Goal: Task Accomplishment & Management: Manage account settings

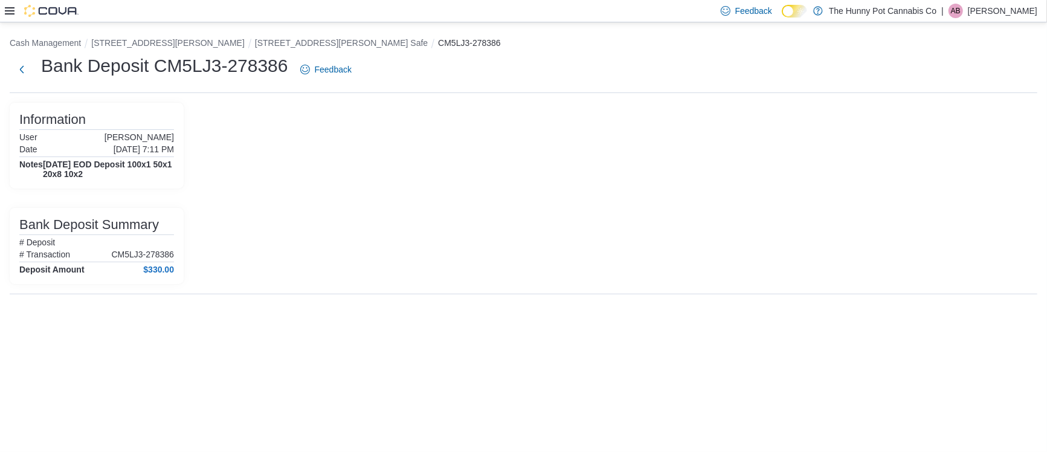
click at [75, 169] on h4 "[DATE] EOD Deposit 100x1 50x1 20x8 10x2" at bounding box center [108, 169] width 131 height 19
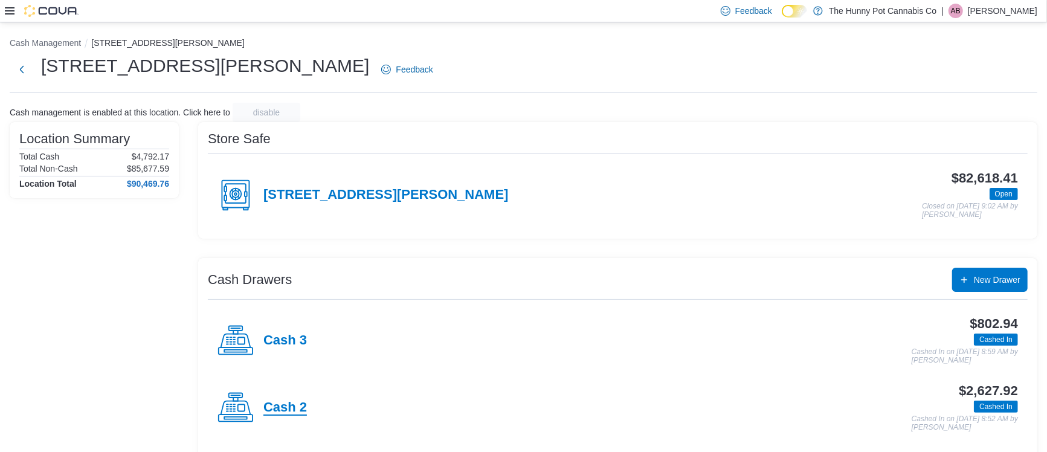
click at [289, 401] on h4 "Cash 2" at bounding box center [286, 408] width 44 height 16
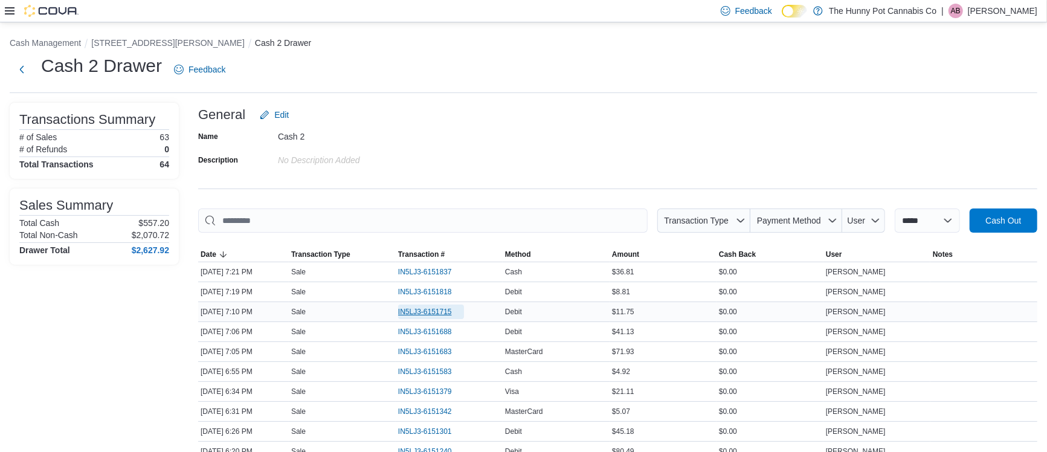
click at [442, 308] on span "IN5LJ3-6151715" at bounding box center [425, 312] width 54 height 10
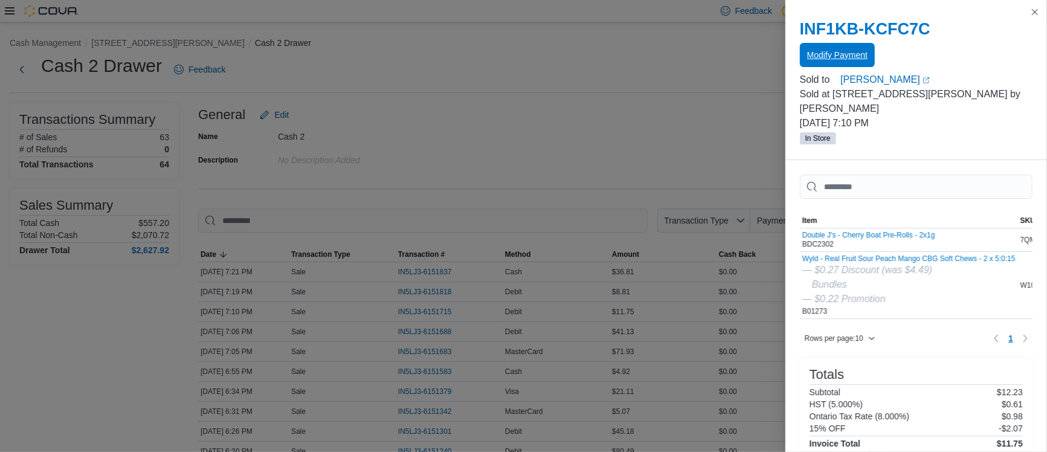
click at [832, 57] on span "Modify Payment" at bounding box center [837, 55] width 60 height 12
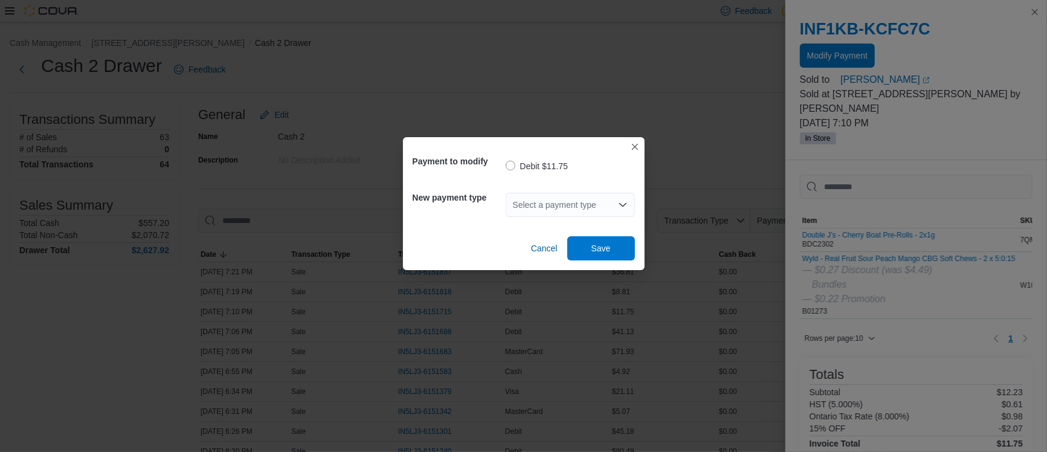
click at [553, 197] on div "Select a payment type" at bounding box center [570, 205] width 129 height 24
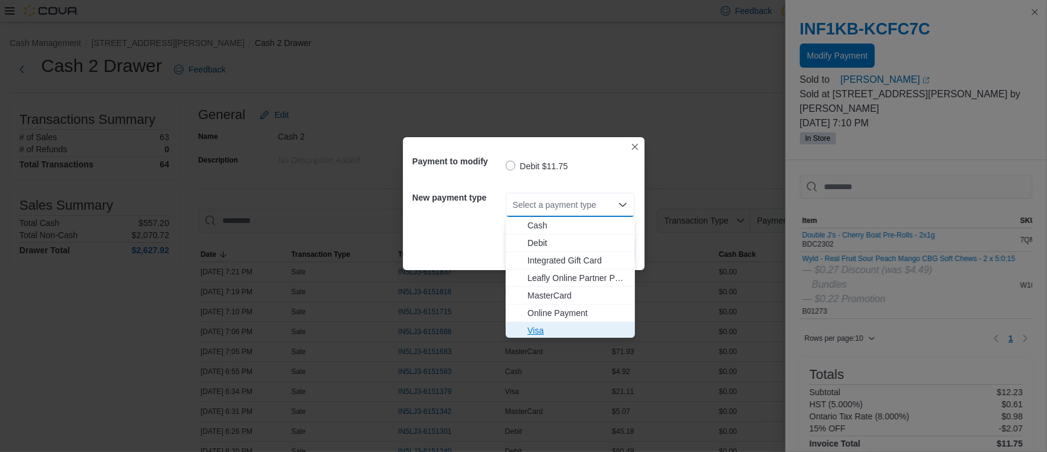
click at [546, 337] on button "Visa" at bounding box center [570, 331] width 129 height 18
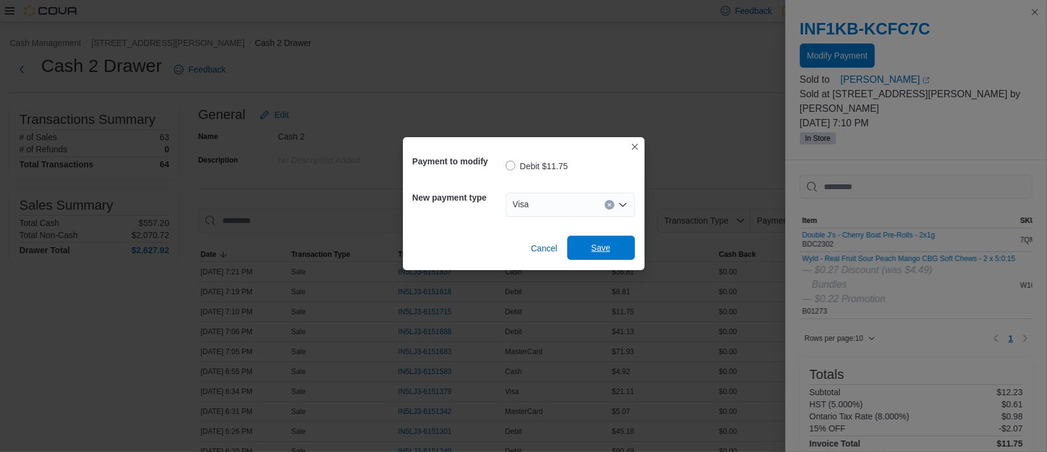
click at [598, 245] on span "Save" at bounding box center [601, 248] width 19 height 12
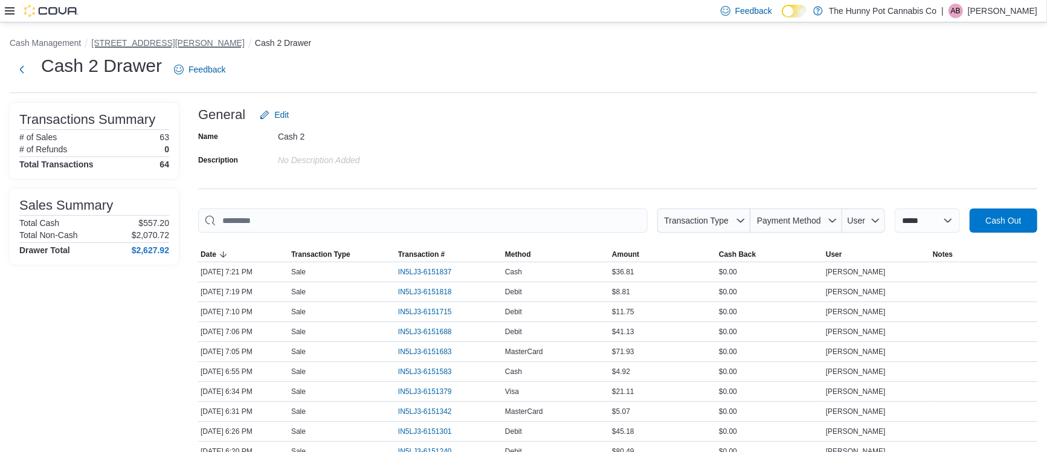
click at [135, 46] on button "[STREET_ADDRESS][PERSON_NAME]" at bounding box center [168, 43] width 154 height 10
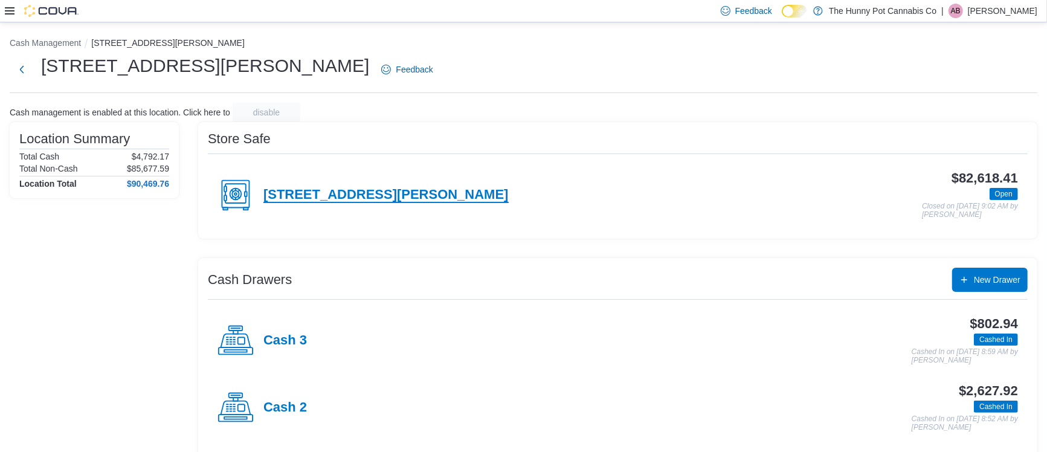
click at [290, 199] on h4 "[STREET_ADDRESS][PERSON_NAME]" at bounding box center [386, 195] width 245 height 16
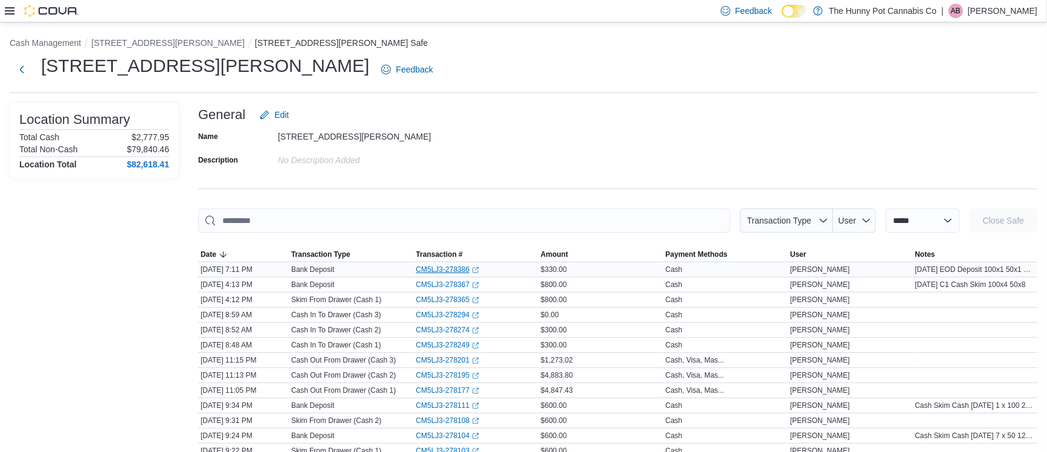
drag, startPoint x: 413, startPoint y: 267, endPoint x: 460, endPoint y: 270, distance: 47.2
click at [460, 270] on div "CM5LJ3-278386 (opens in a new tab or window)" at bounding box center [476, 269] width 125 height 15
drag, startPoint x: 290, startPoint y: 271, endPoint x: 471, endPoint y: 273, distance: 181.3
click at [471, 273] on tr "Date [DATE] 7:11 PM Transaction Type Bank Deposit Transaction # CM5LJ3-278386 (…" at bounding box center [617, 269] width 839 height 15
copy tr "Bank Deposit Transaction # CM5LJ3-278386"
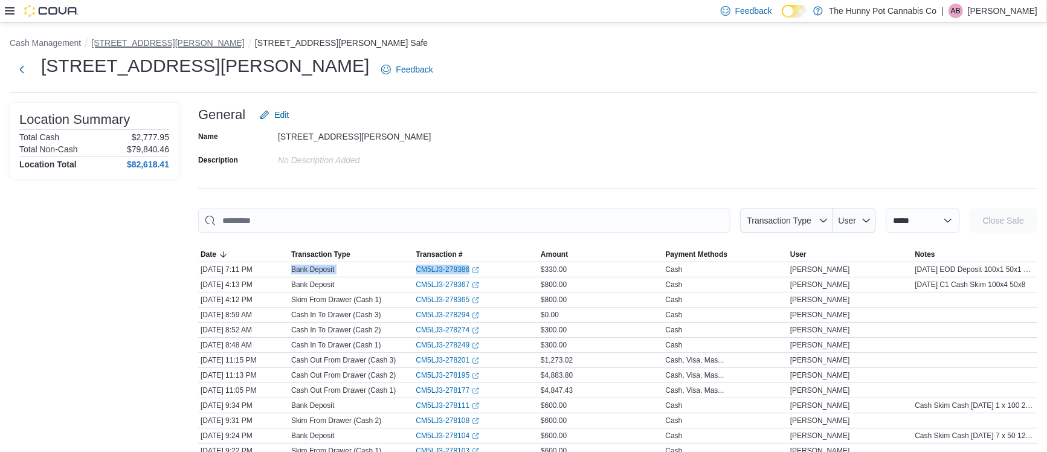
click at [120, 41] on button "[STREET_ADDRESS][PERSON_NAME]" at bounding box center [168, 43] width 154 height 10
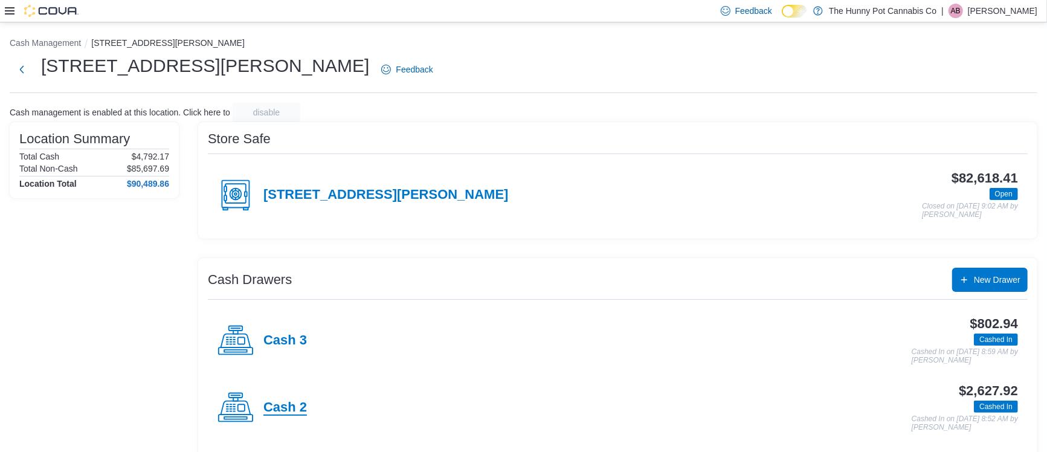
click at [287, 412] on h4 "Cash 2" at bounding box center [286, 408] width 44 height 16
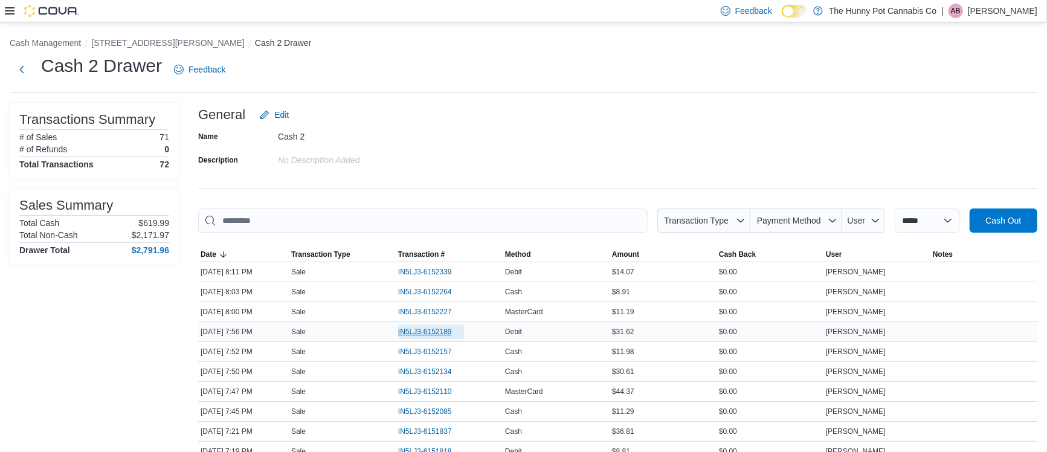
click at [407, 335] on span "IN5LJ3-6152189" at bounding box center [425, 332] width 54 height 10
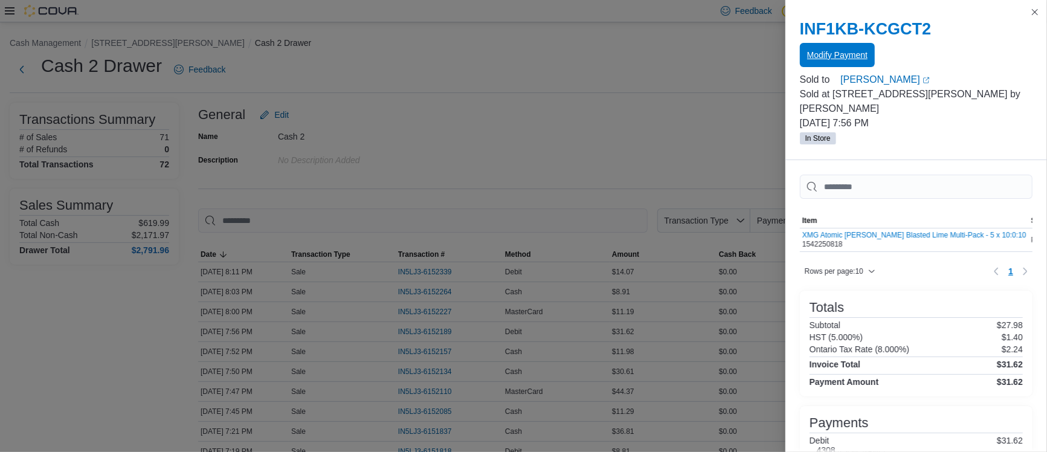
click at [847, 59] on span "Modify Payment" at bounding box center [837, 55] width 60 height 12
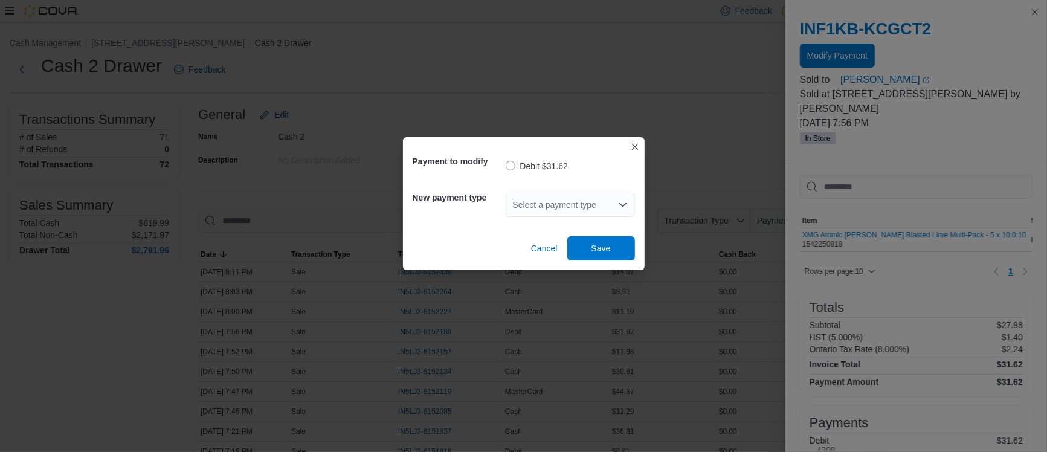
click at [626, 212] on div "Select a payment type" at bounding box center [570, 205] width 129 height 24
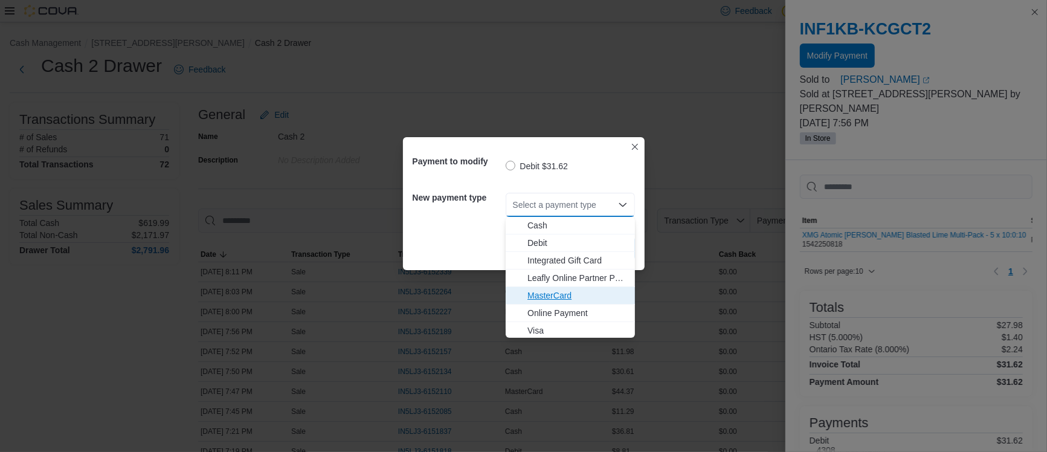
click at [562, 300] on span "MasterCard" at bounding box center [578, 296] width 100 height 12
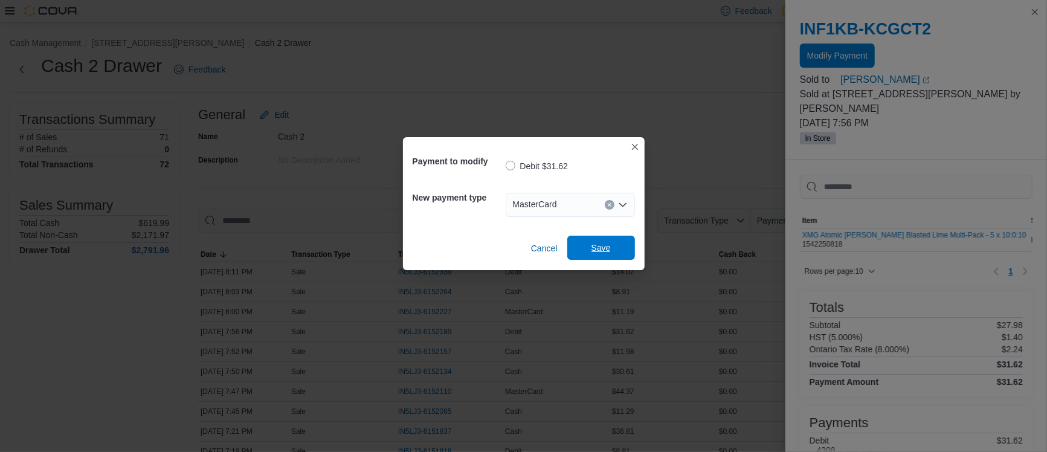
click at [589, 255] on span "Save" at bounding box center [601, 248] width 53 height 24
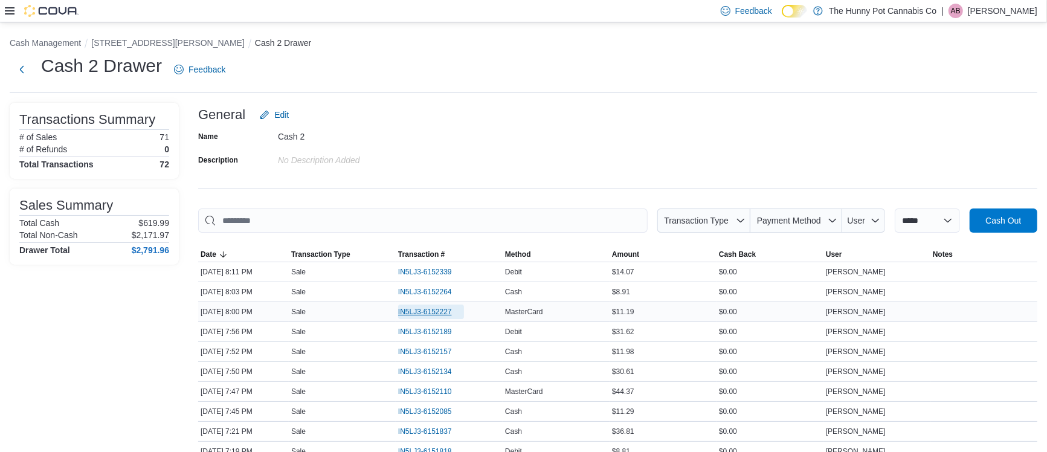
click at [442, 316] on span "IN5LJ3-6152227" at bounding box center [425, 312] width 54 height 10
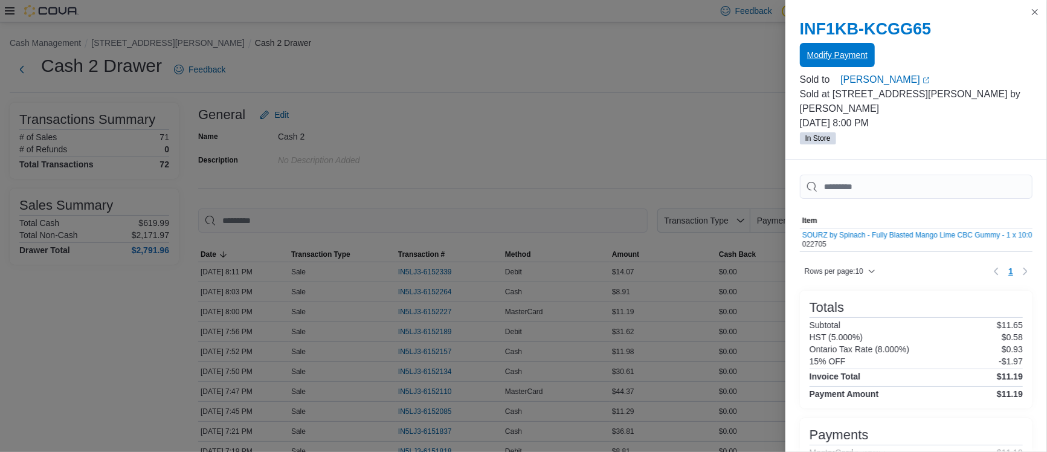
click at [864, 44] on span "Modify Payment" at bounding box center [837, 55] width 60 height 24
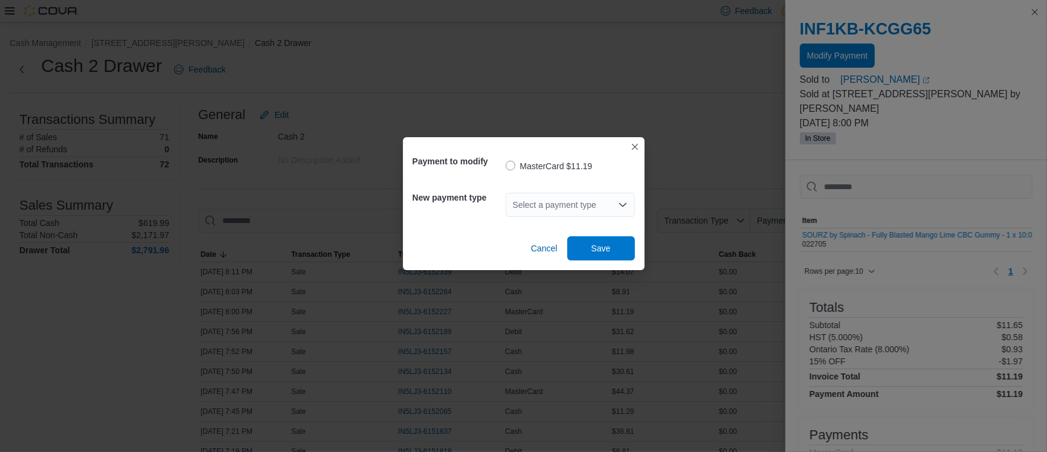
click at [580, 202] on div "Select a payment type" at bounding box center [570, 205] width 129 height 24
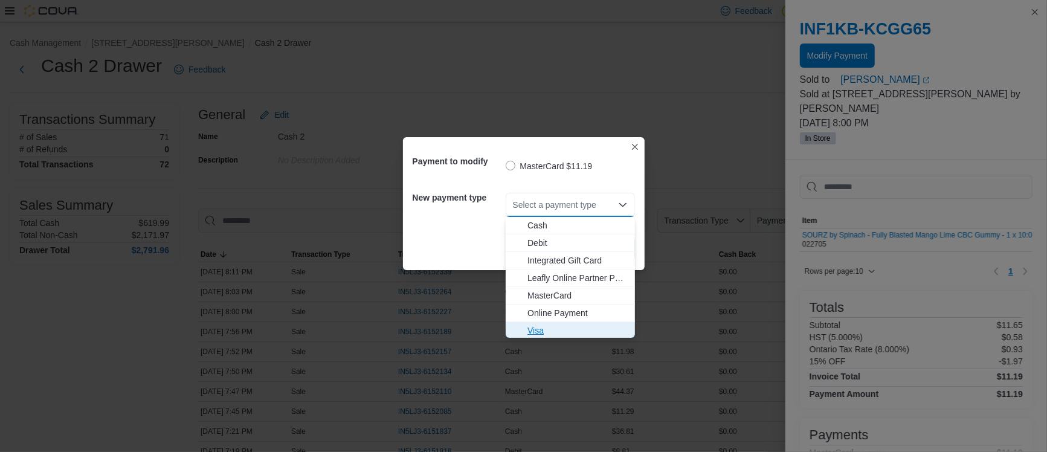
click at [551, 328] on span "Visa" at bounding box center [578, 331] width 100 height 12
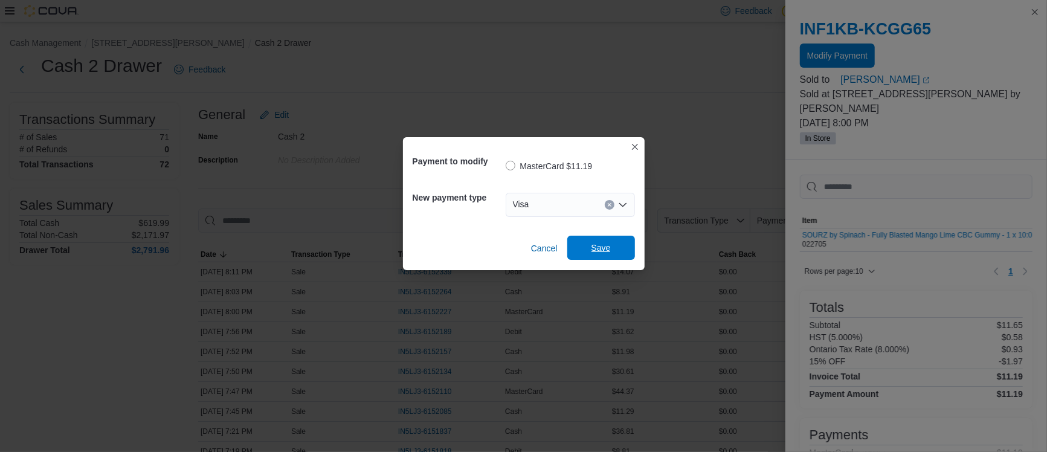
click at [583, 250] on span "Save" at bounding box center [601, 248] width 53 height 24
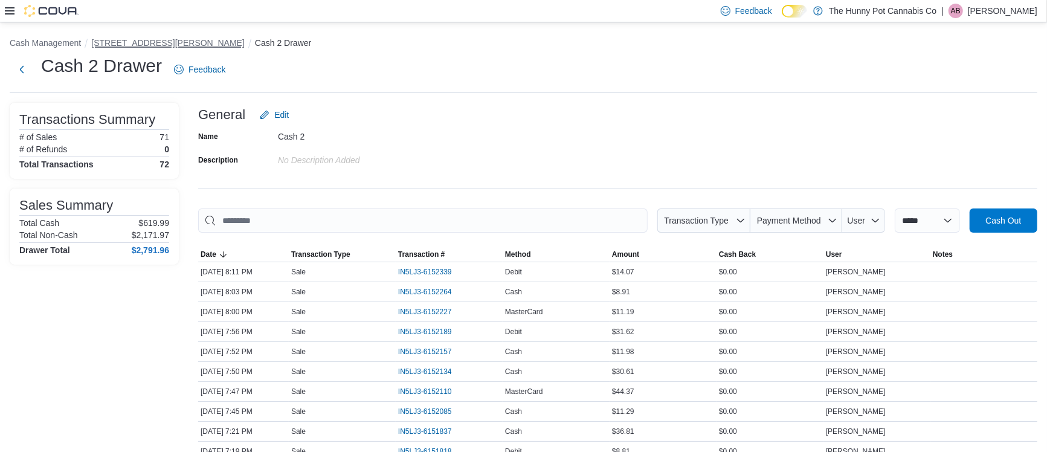
click at [123, 47] on button "[STREET_ADDRESS][PERSON_NAME]" at bounding box center [168, 43] width 154 height 10
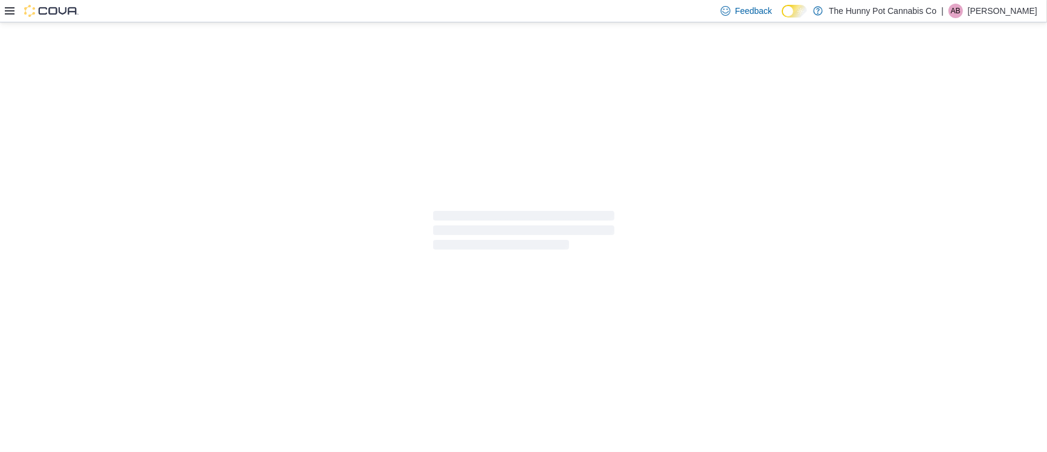
click at [123, 47] on div at bounding box center [523, 231] width 1047 height 419
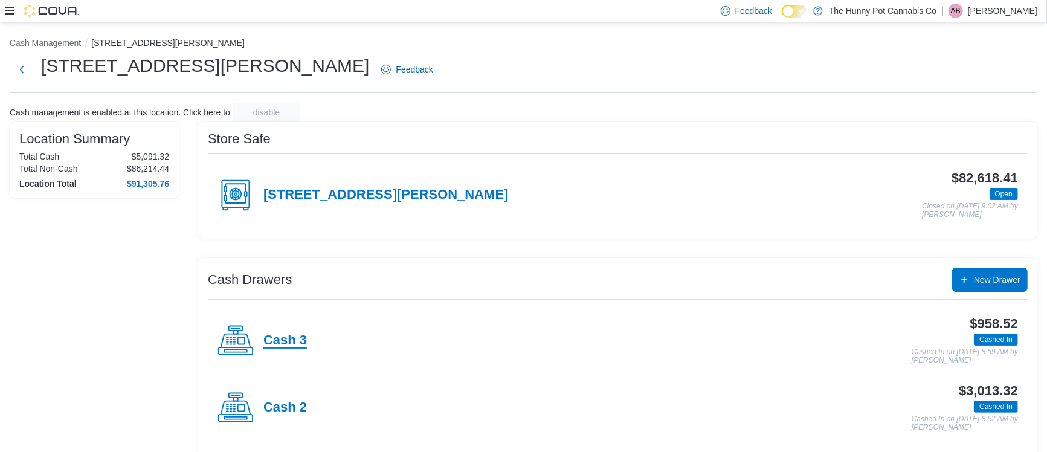
click at [287, 344] on h4 "Cash 3" at bounding box center [286, 341] width 44 height 16
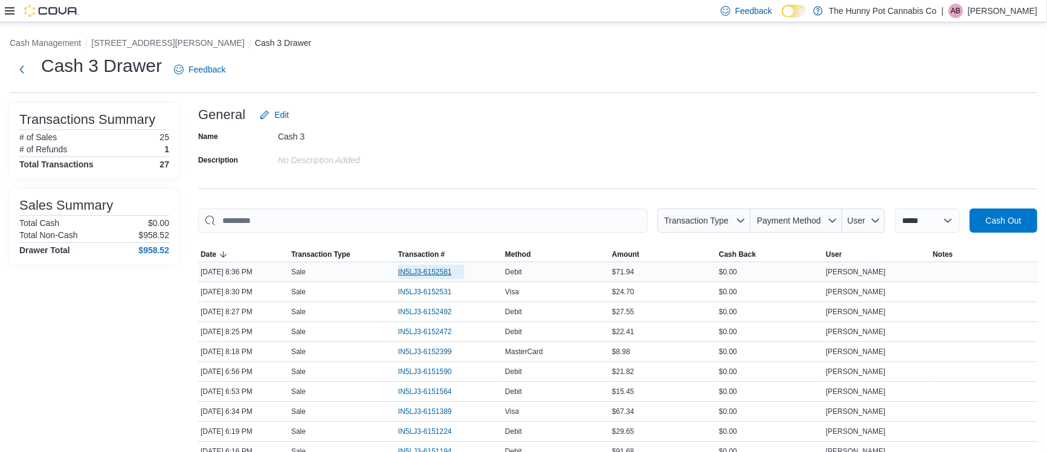
click at [416, 270] on span "IN5LJ3-6152581" at bounding box center [425, 272] width 54 height 10
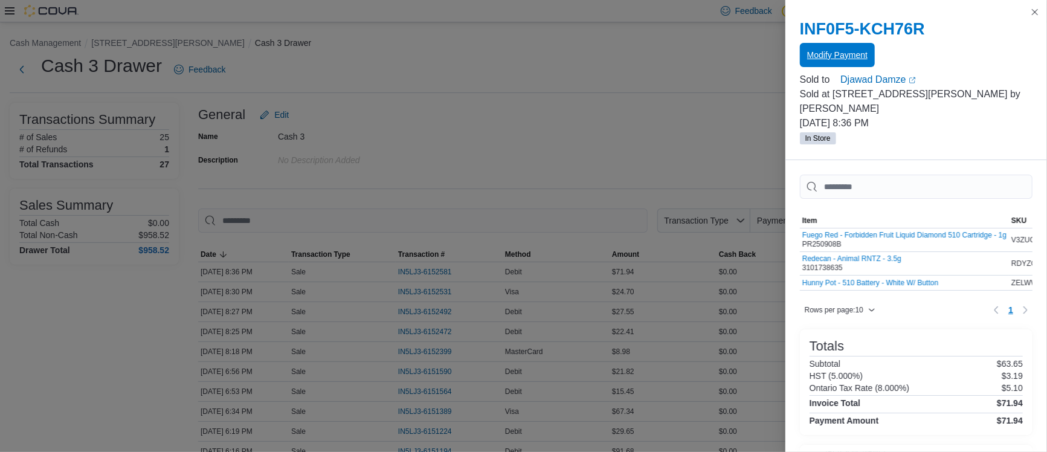
click at [815, 45] on span "Modify Payment" at bounding box center [837, 55] width 60 height 24
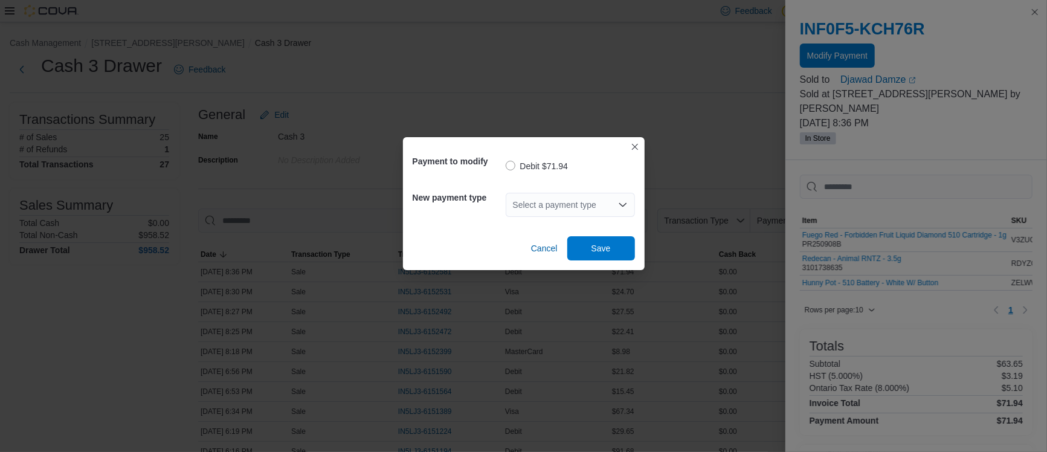
click at [551, 202] on div "Select a payment type" at bounding box center [570, 205] width 129 height 24
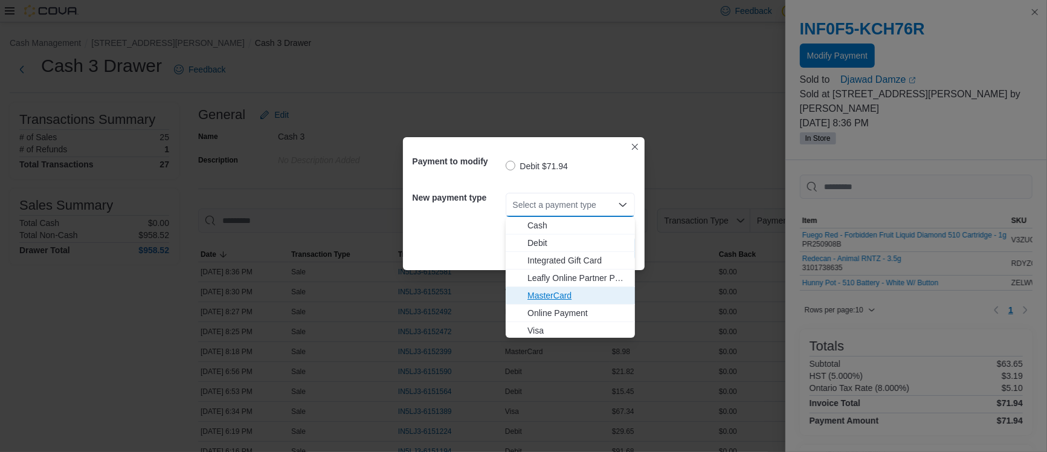
click at [553, 299] on span "MasterCard" at bounding box center [578, 296] width 100 height 12
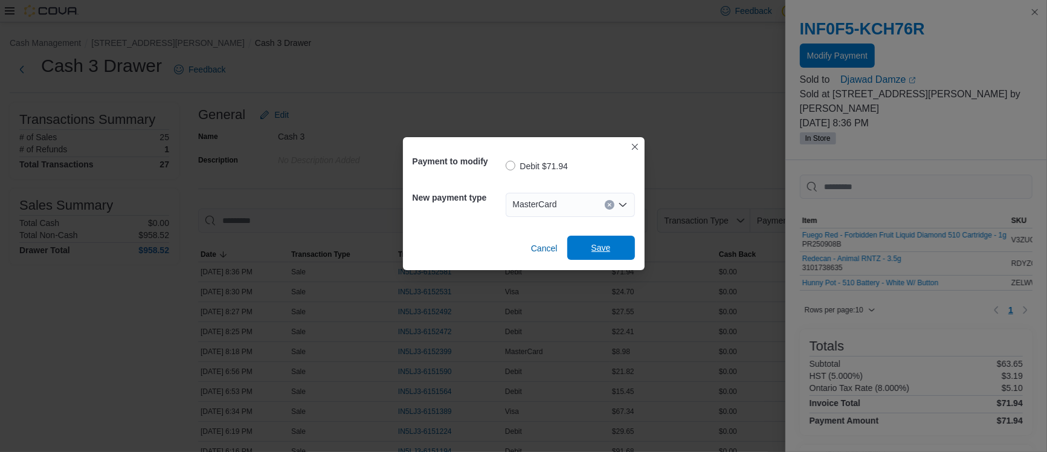
click at [610, 245] on span "Save" at bounding box center [601, 248] width 53 height 24
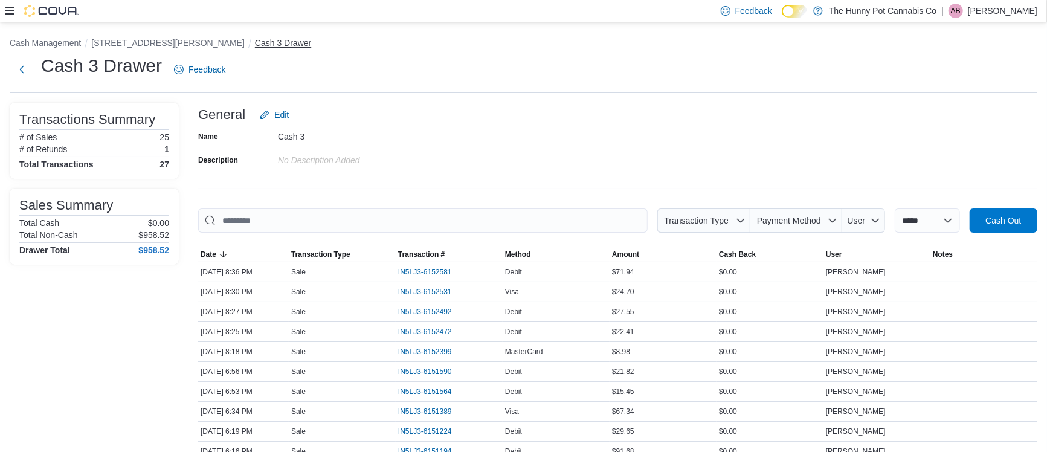
click at [255, 41] on button "Cash 3 Drawer" at bounding box center [283, 43] width 56 height 10
click at [436, 271] on span "IN5LJ3-6152651" at bounding box center [425, 272] width 54 height 10
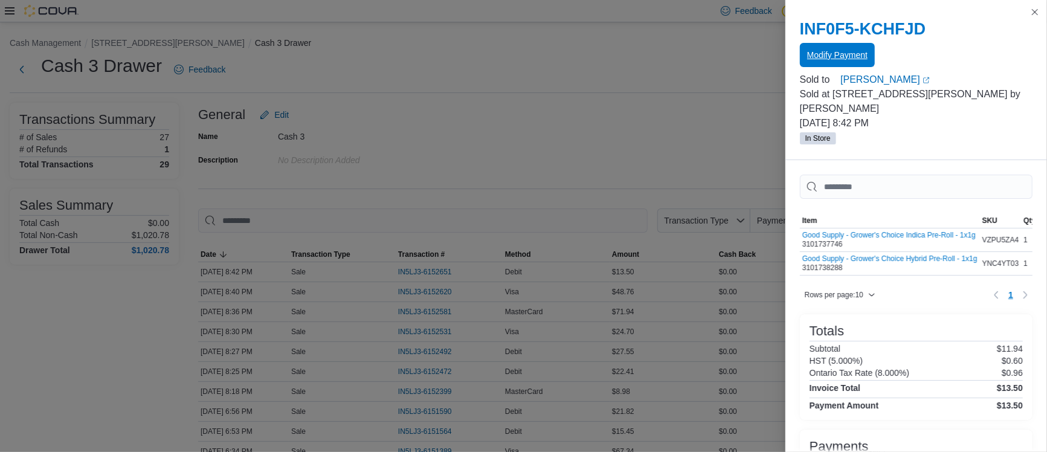
click at [848, 63] on span "Modify Payment" at bounding box center [837, 55] width 60 height 24
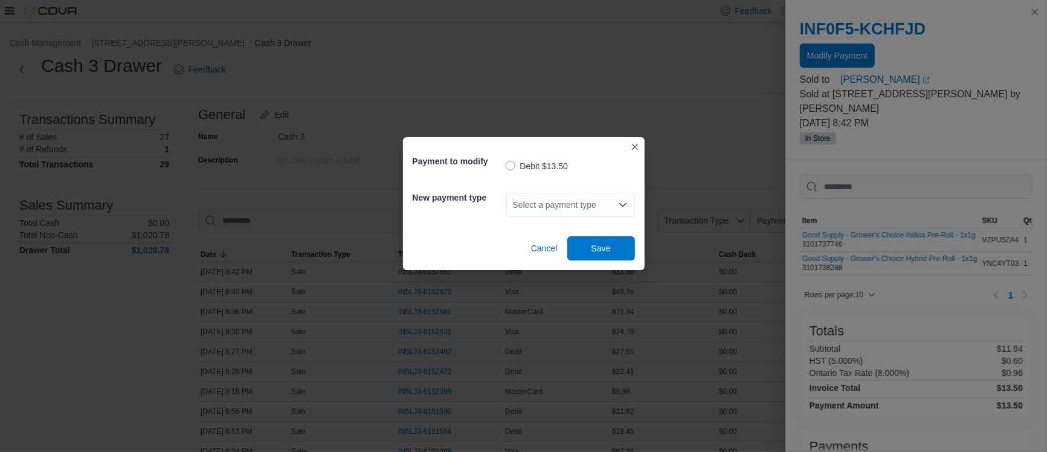
click at [603, 198] on div "Select a payment type" at bounding box center [570, 205] width 129 height 24
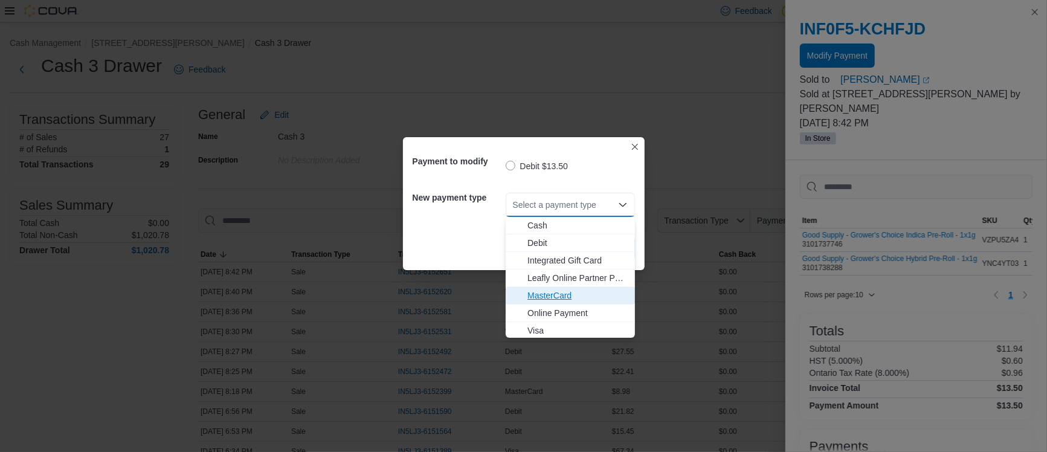
click at [554, 297] on span "MasterCard" at bounding box center [578, 296] width 100 height 12
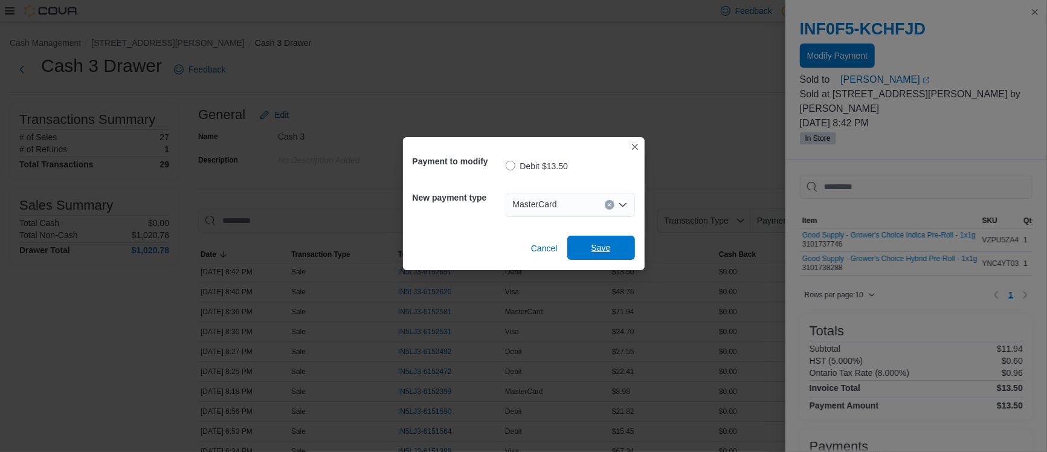
click at [606, 242] on span "Save" at bounding box center [601, 248] width 19 height 12
